Goal: Browse casually: Explore the website without a specific task or goal

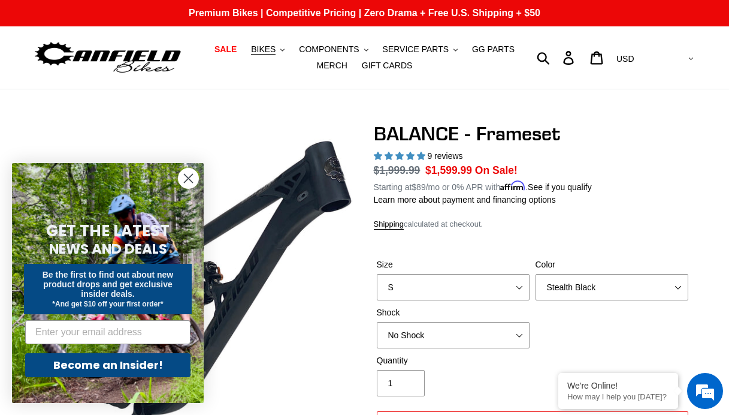
select select "highest-rating"
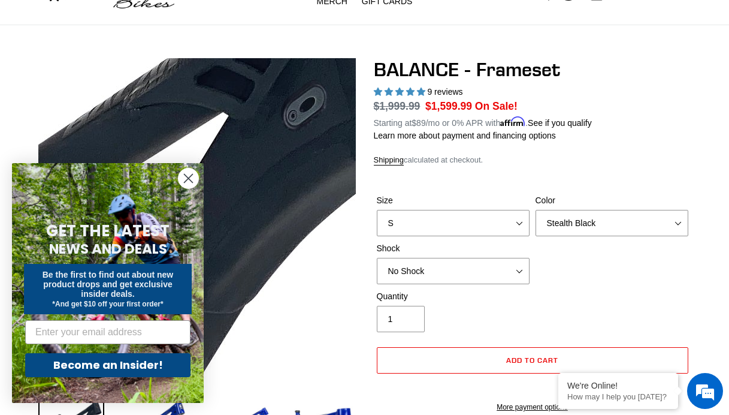
scroll to position [61, 0]
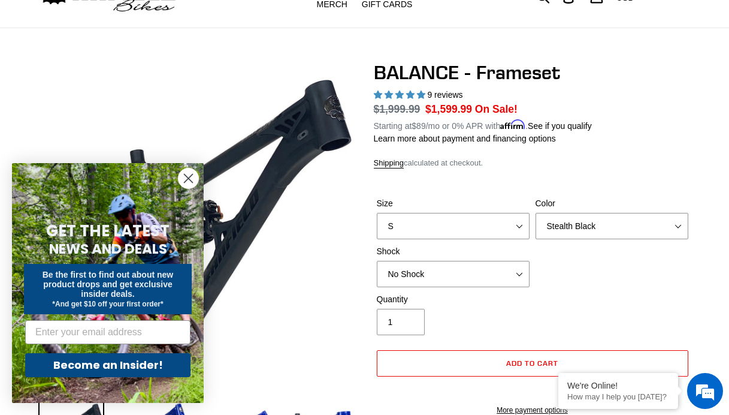
click at [186, 180] on icon "Close dialog" at bounding box center [189, 178] width 8 height 8
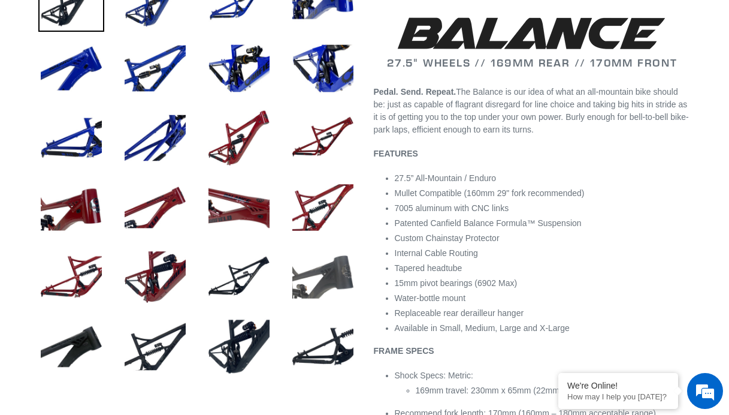
scroll to position [494, 0]
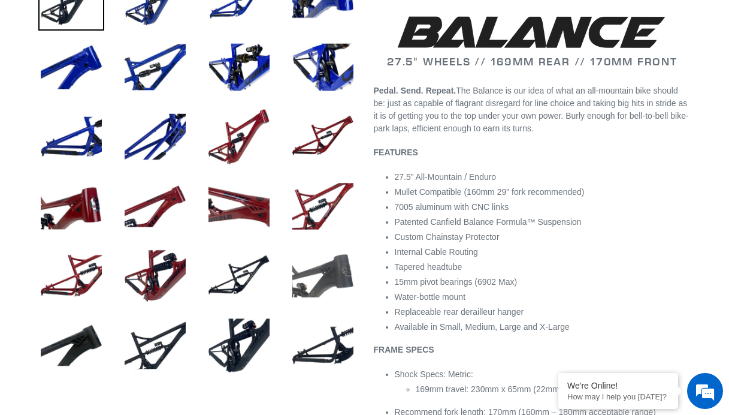
click at [324, 280] on img at bounding box center [323, 276] width 66 height 66
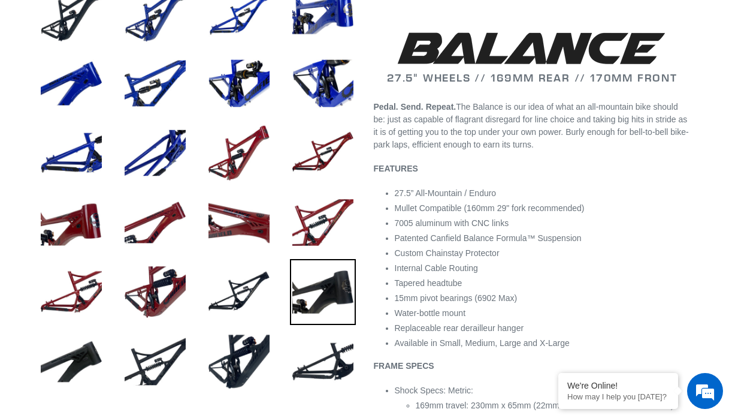
scroll to position [481, 0]
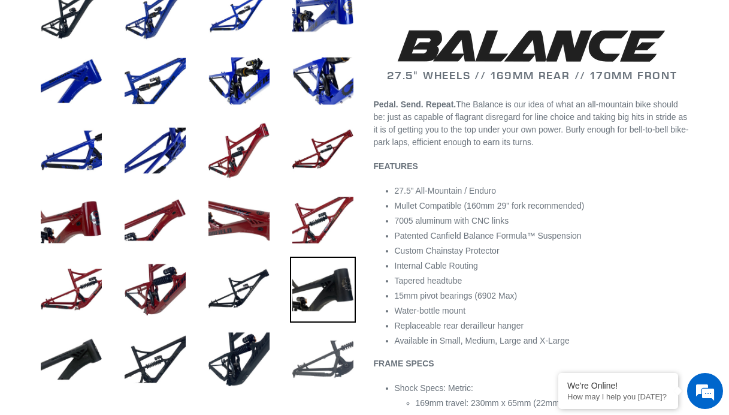
click at [324, 363] on img at bounding box center [323, 359] width 66 height 66
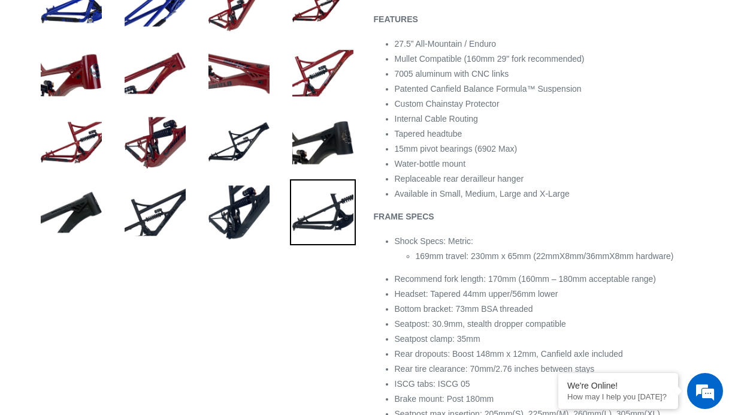
scroll to position [635, 0]
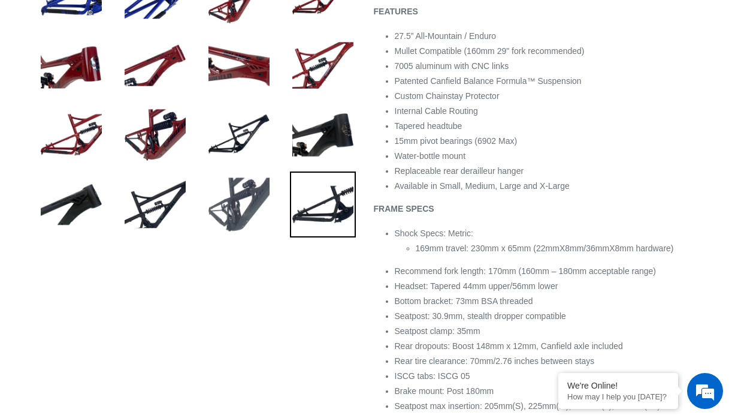
click at [249, 221] on img at bounding box center [239, 204] width 66 height 66
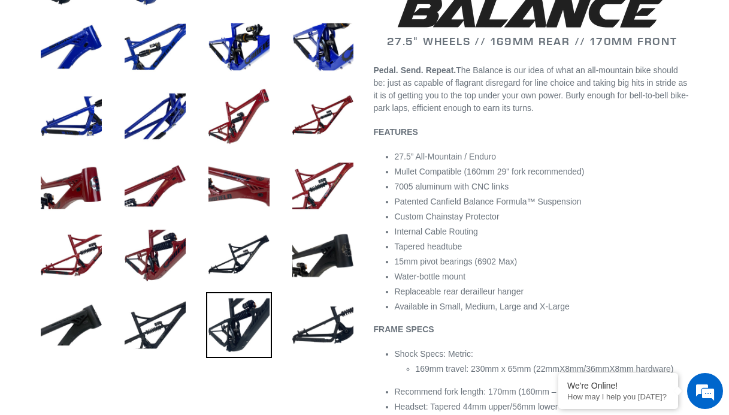
scroll to position [521, 0]
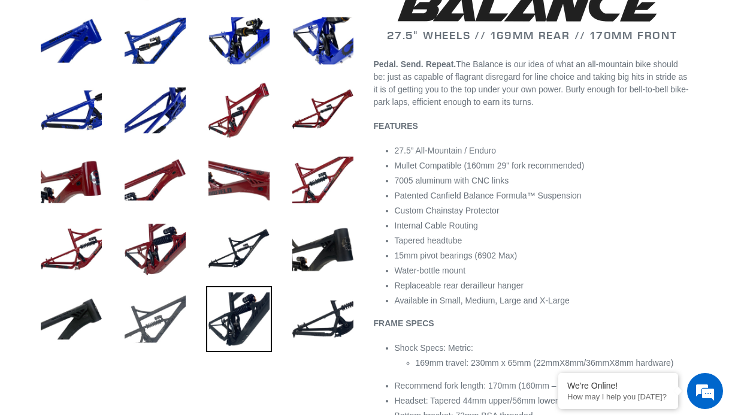
click at [174, 309] on img at bounding box center [155, 319] width 66 height 66
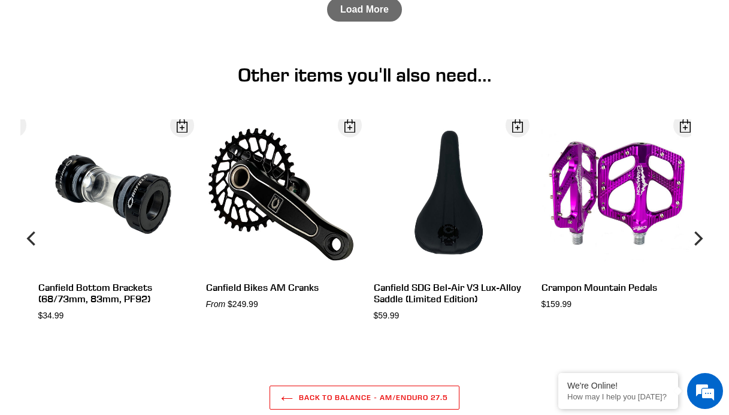
scroll to position [3252, 0]
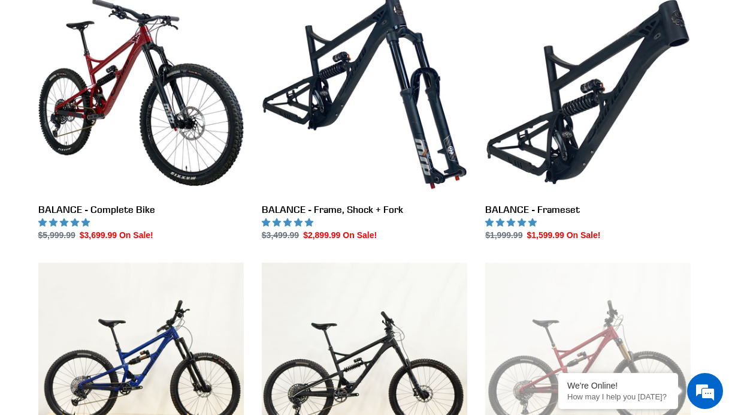
scroll to position [340, 0]
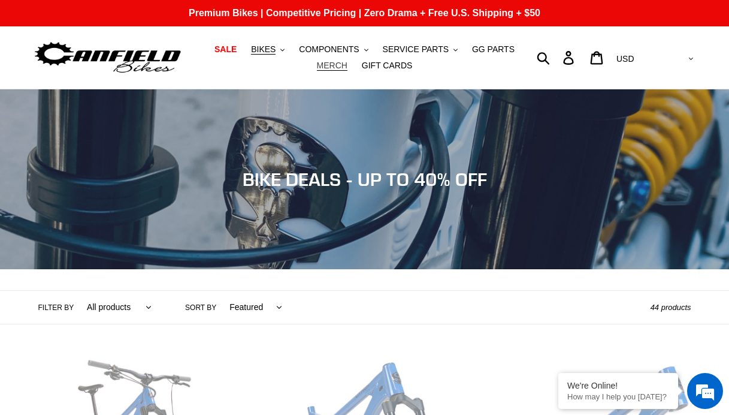
click at [340, 68] on span "MERCH" at bounding box center [332, 66] width 31 height 10
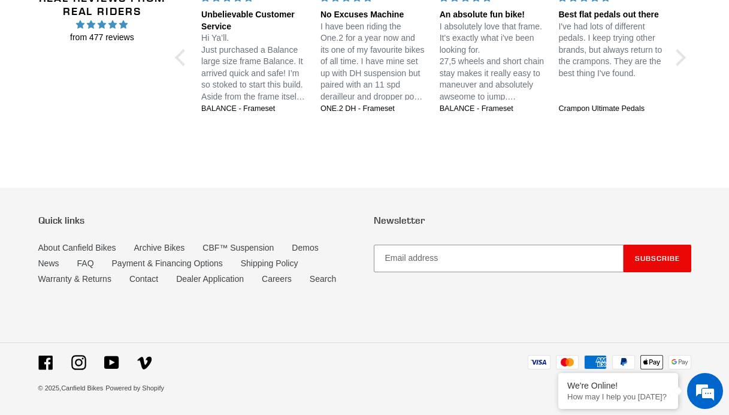
scroll to position [2887, 0]
